Goal: Download file/media

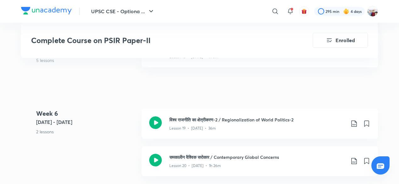
scroll to position [1056, 0]
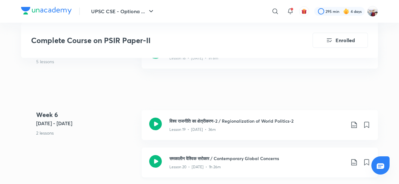
click at [354, 162] on icon at bounding box center [353, 162] width 5 height 6
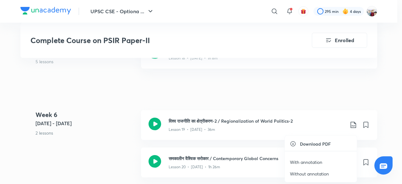
click at [312, 159] on p "With annotation" at bounding box center [306, 162] width 32 height 7
